Goal: Transaction & Acquisition: Purchase product/service

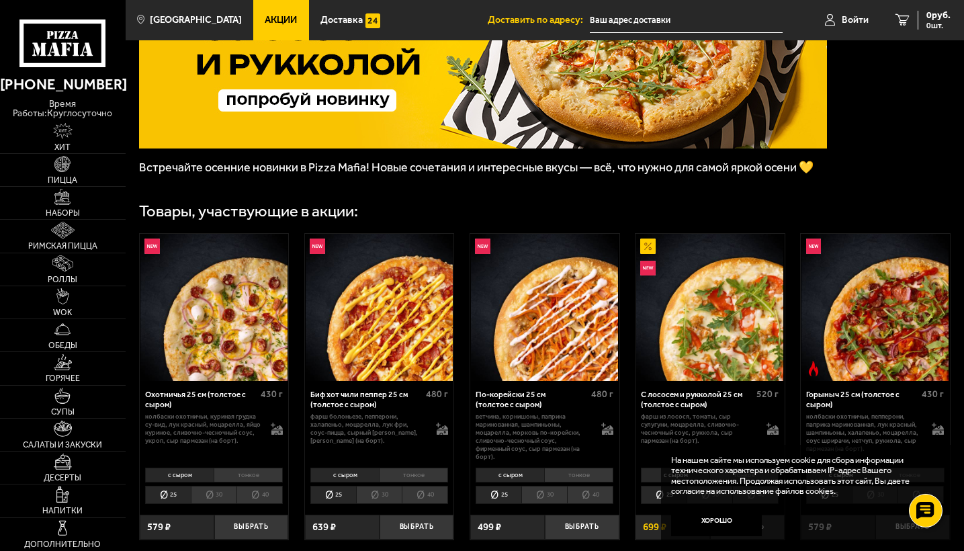
scroll to position [140, 0]
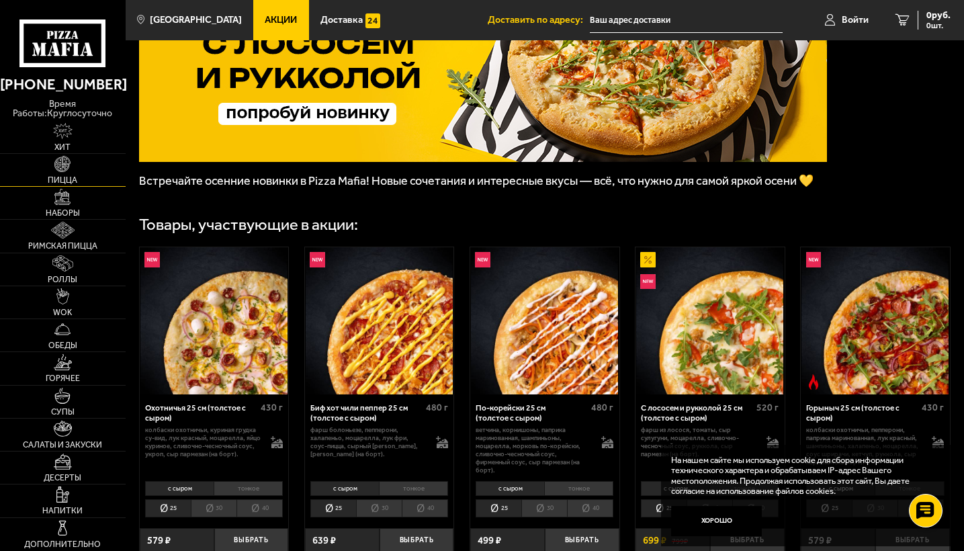
click at [67, 162] on img at bounding box center [62, 164] width 16 height 16
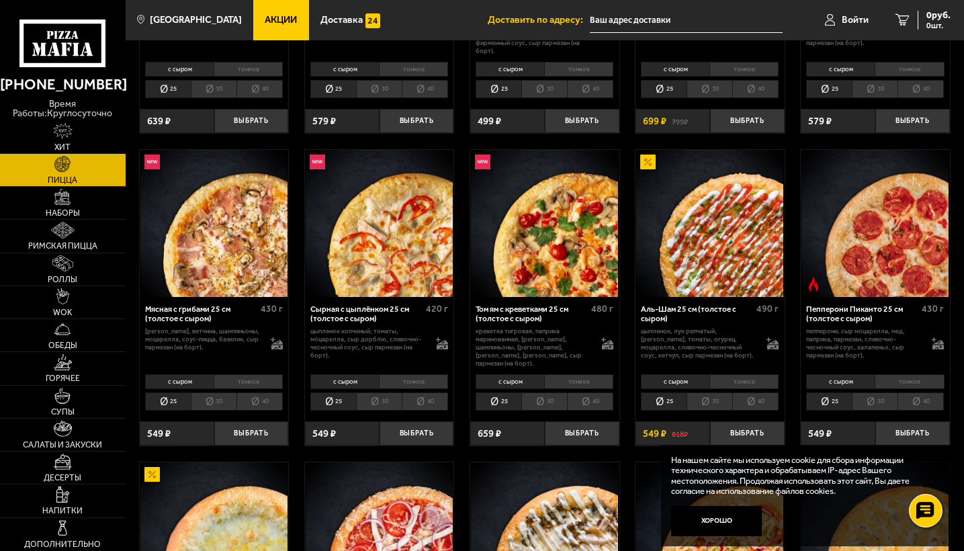
scroll to position [283, 0]
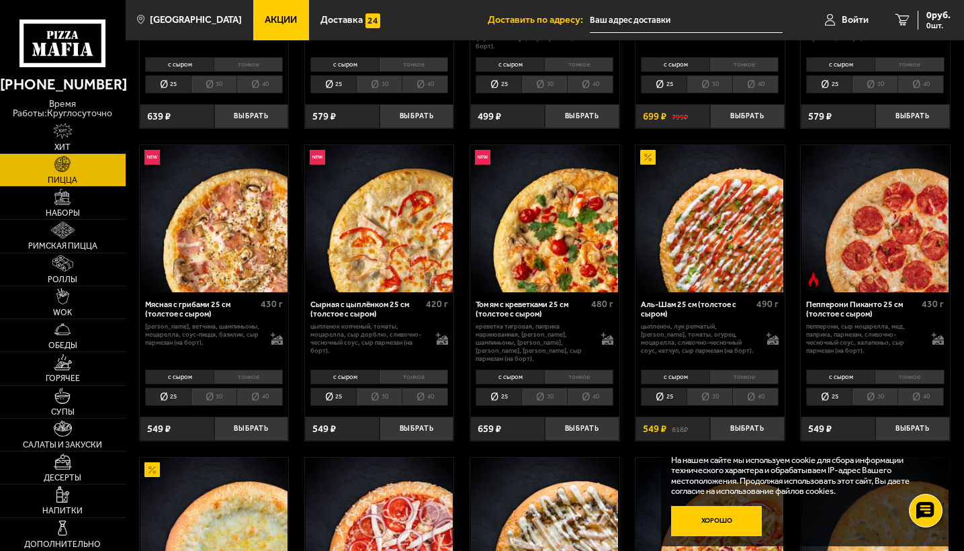
click at [716, 520] on button "Хорошо" at bounding box center [716, 521] width 91 height 30
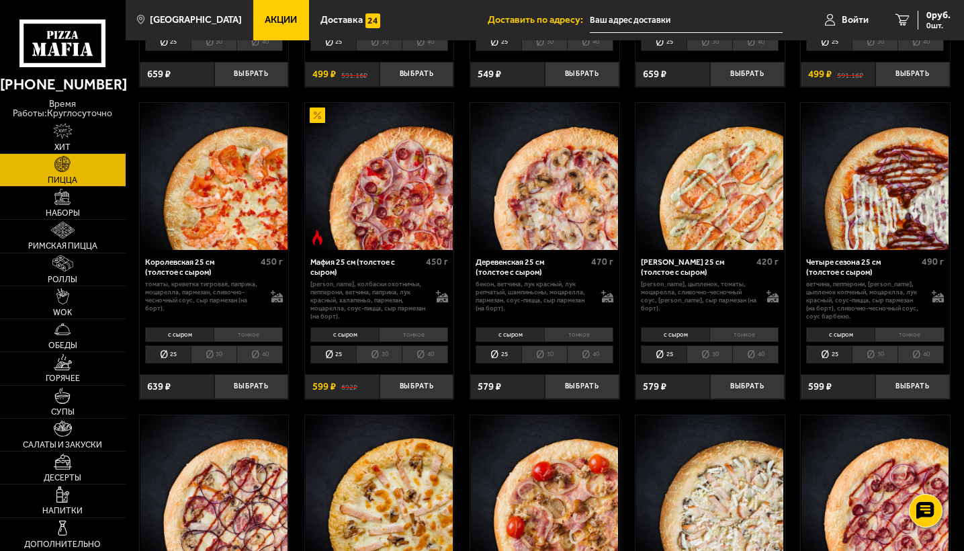
scroll to position [1262, 0]
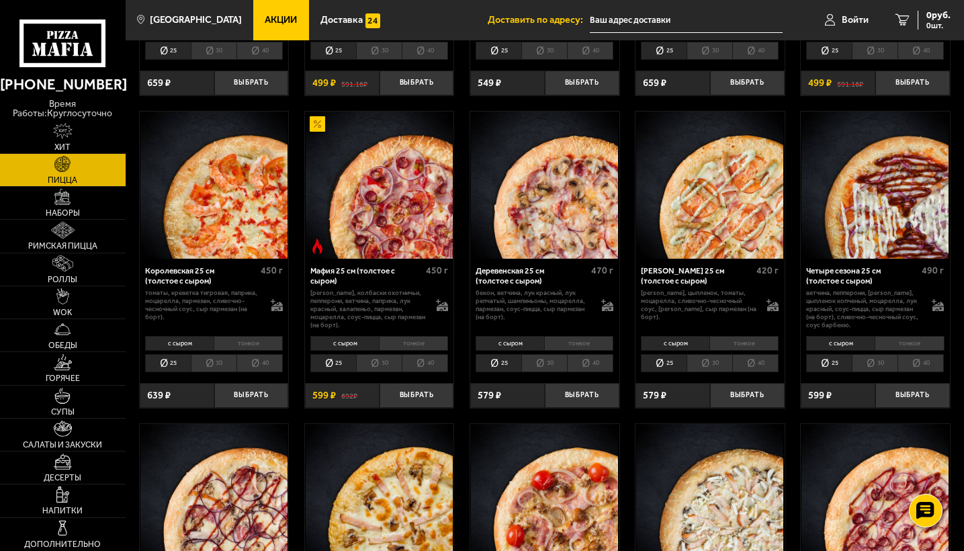
click at [882, 229] on img at bounding box center [874, 184] width 147 height 147
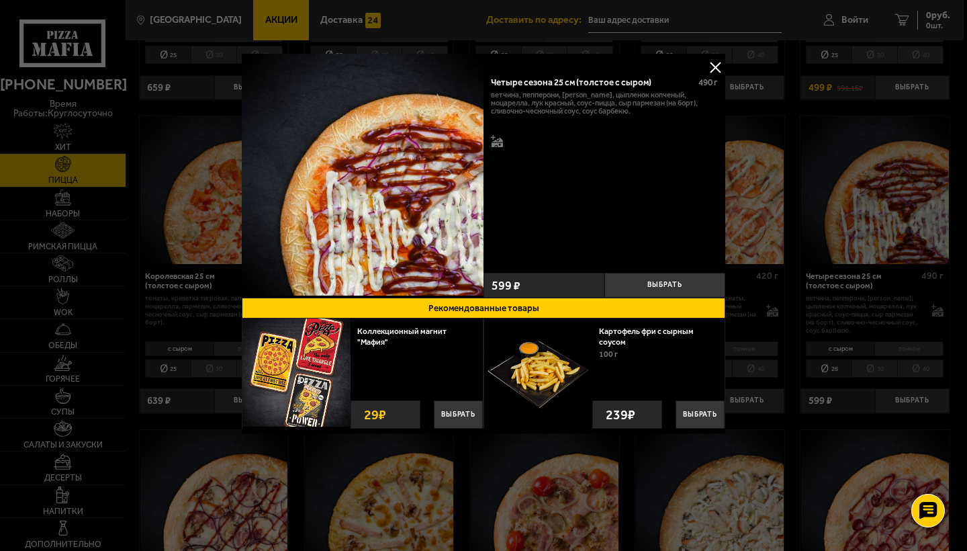
click at [714, 65] on button at bounding box center [715, 67] width 20 height 20
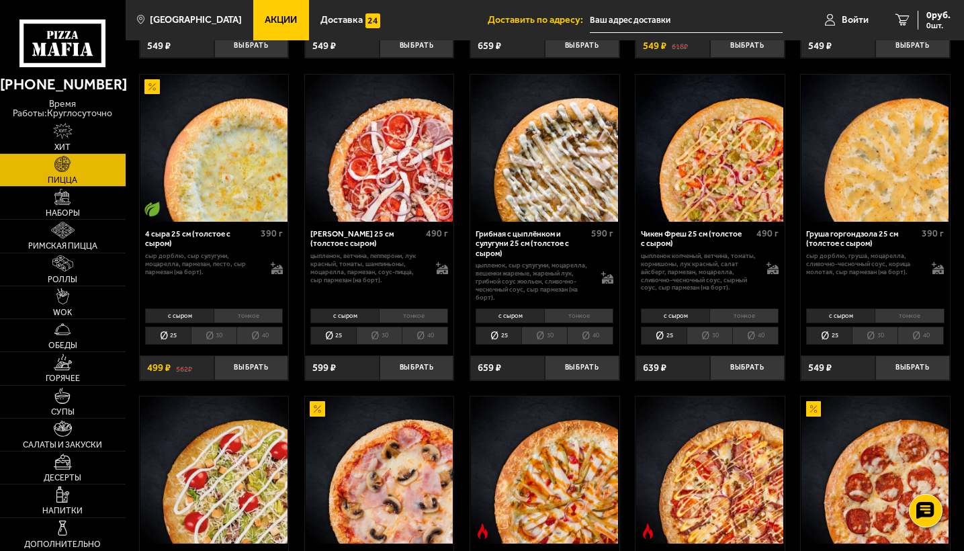
scroll to position [662, 0]
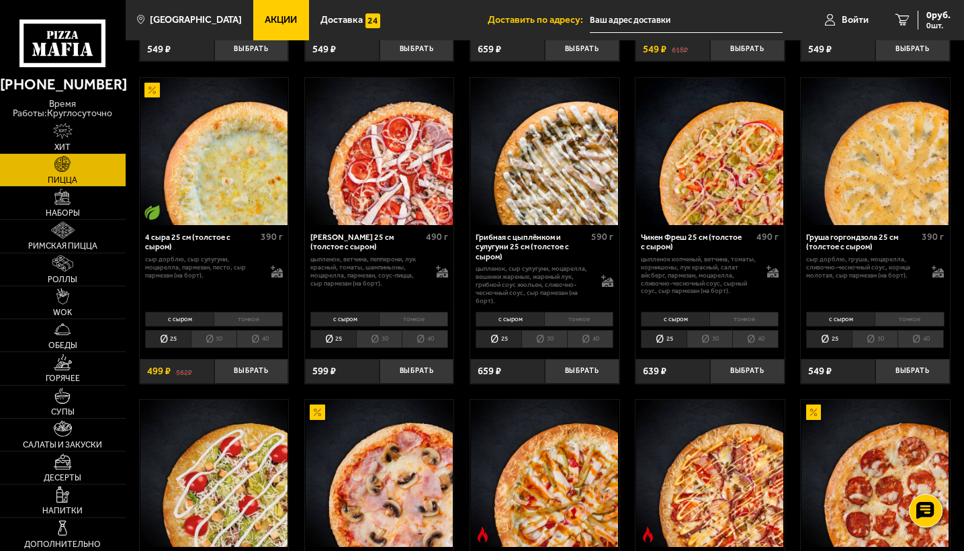
click at [859, 196] on img at bounding box center [874, 151] width 147 height 147
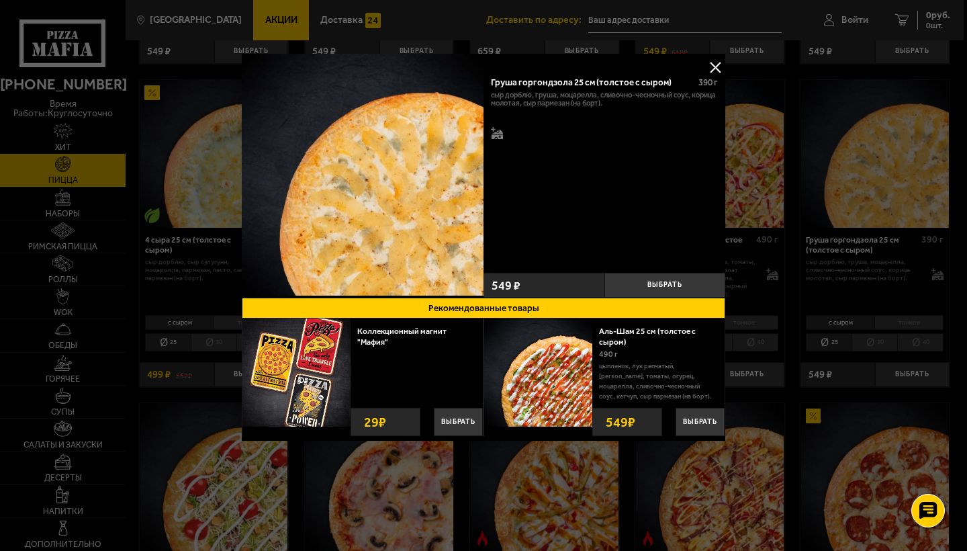
click at [716, 67] on button at bounding box center [715, 67] width 20 height 20
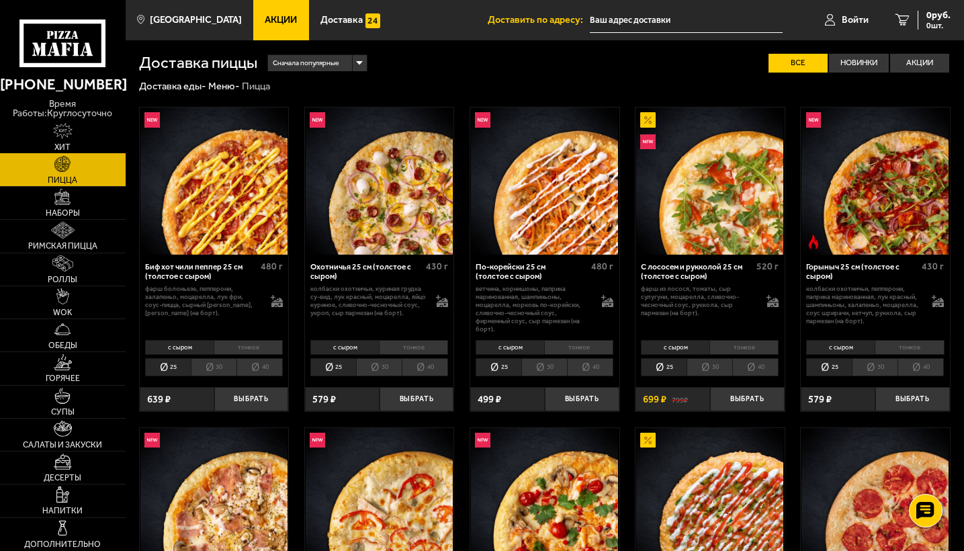
click at [62, 138] on img at bounding box center [62, 131] width 19 height 16
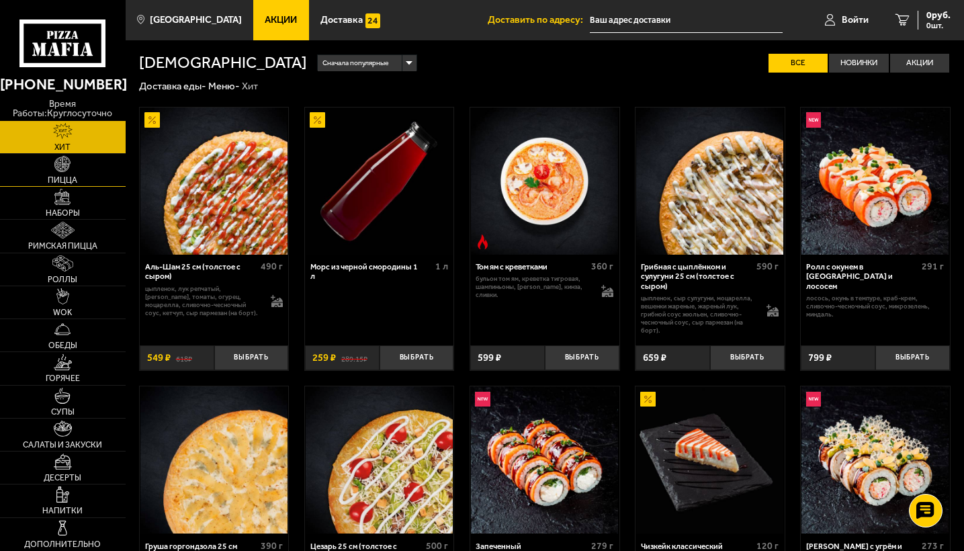
click at [64, 169] on img at bounding box center [62, 164] width 16 height 16
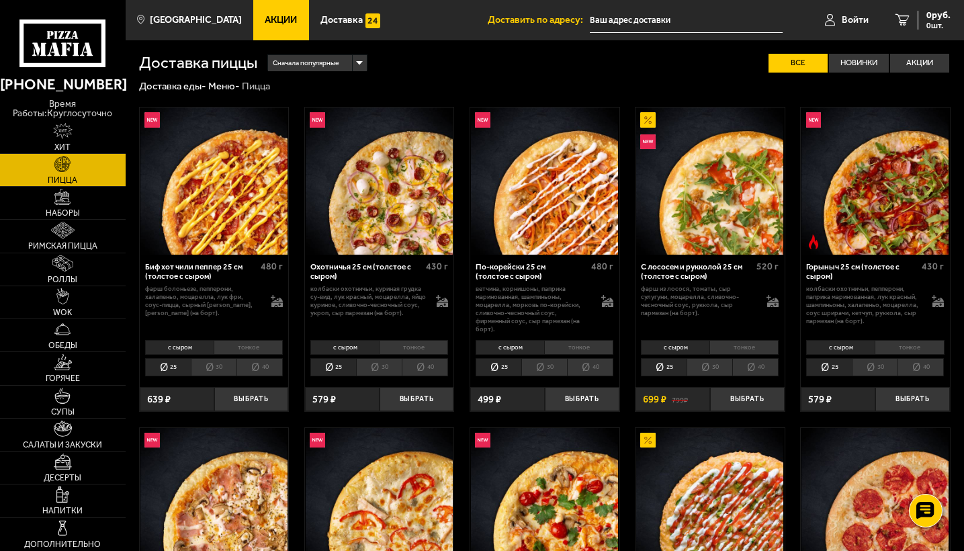
click at [70, 46] on icon at bounding box center [62, 43] width 87 height 48
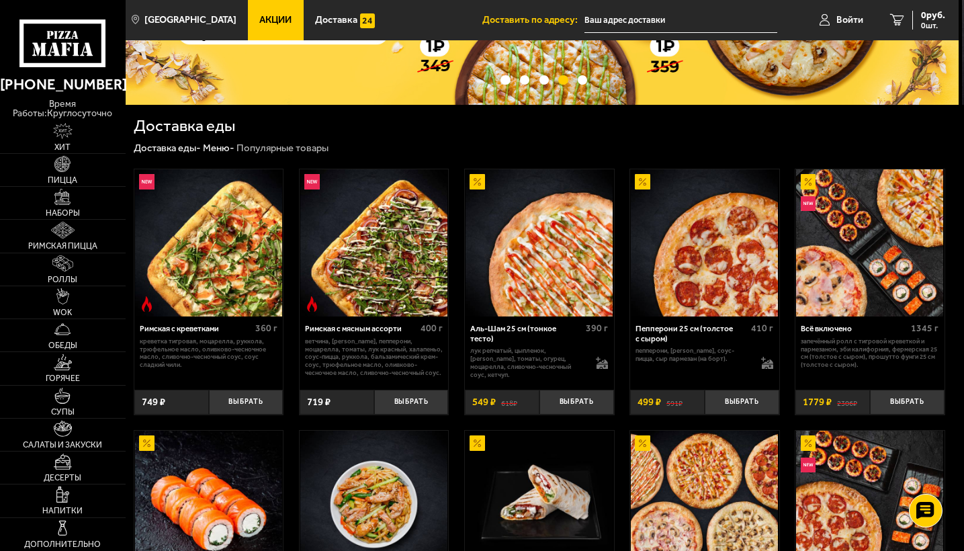
scroll to position [177, 5]
